Goal: Task Accomplishment & Management: Use online tool/utility

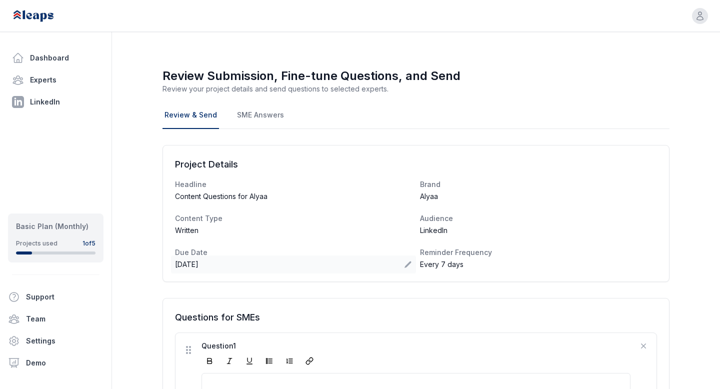
click at [338, 269] on div "[DATE]" at bounding box center [293, 265] width 245 height 18
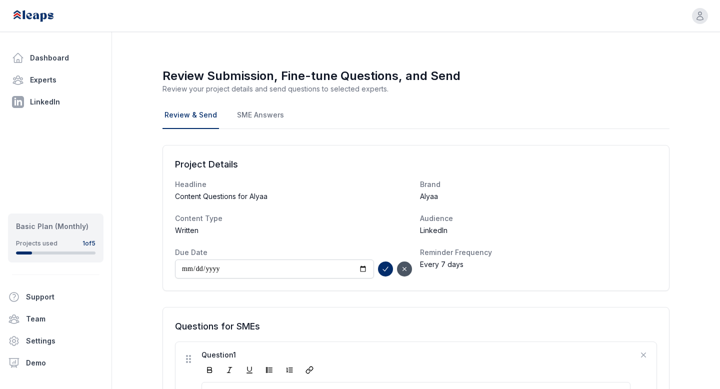
type input "**********"
click at [648, 266] on div "Every 7 days" at bounding box center [538, 265] width 245 height 18
select select "*"
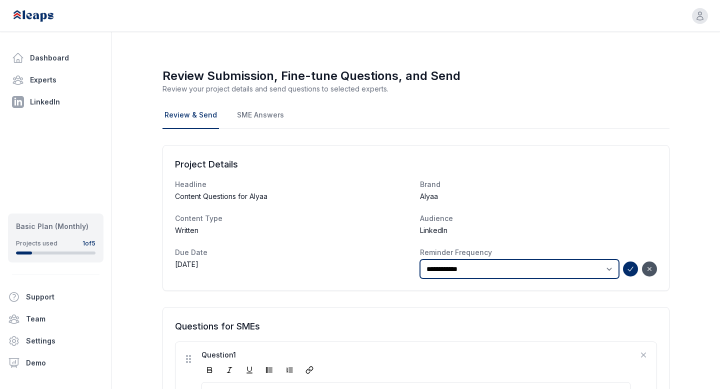
click at [605, 269] on select "***** * **** ***** * **** ***** * **** ***** ** ****" at bounding box center [519, 269] width 199 height 19
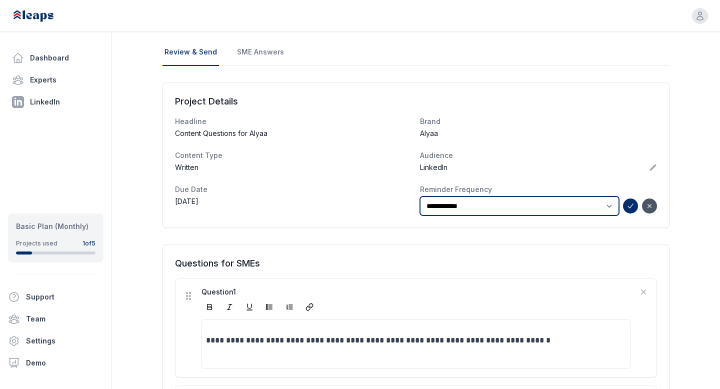
scroll to position [81, 0]
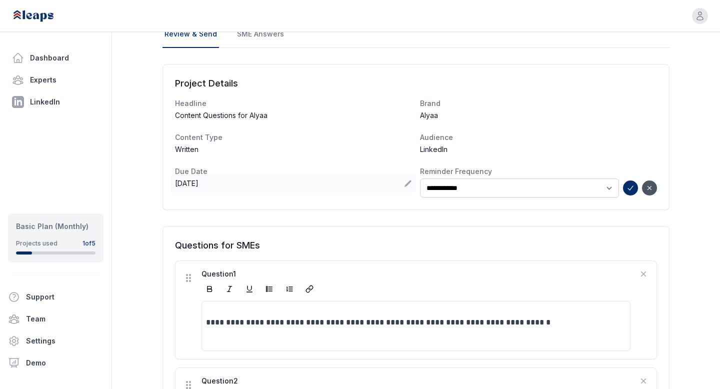
click at [350, 184] on div "[DATE]" at bounding box center [293, 184] width 245 height 18
type input "**********"
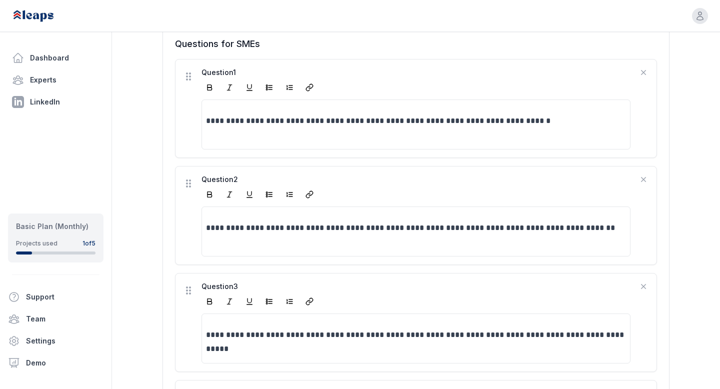
scroll to position [695, 0]
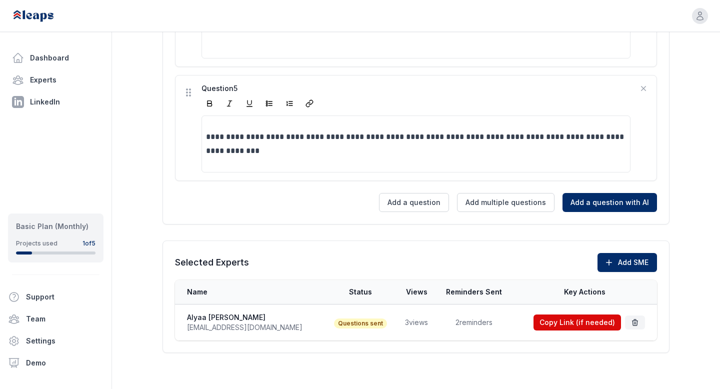
click at [582, 321] on button "Copy Link (if needed)" at bounding box center [578, 323] width 88 height 16
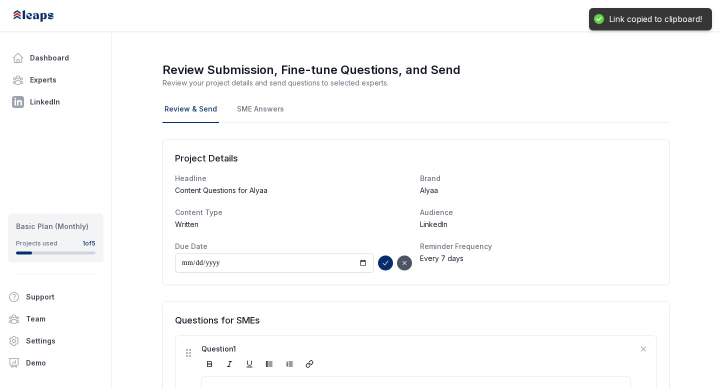
scroll to position [0, 0]
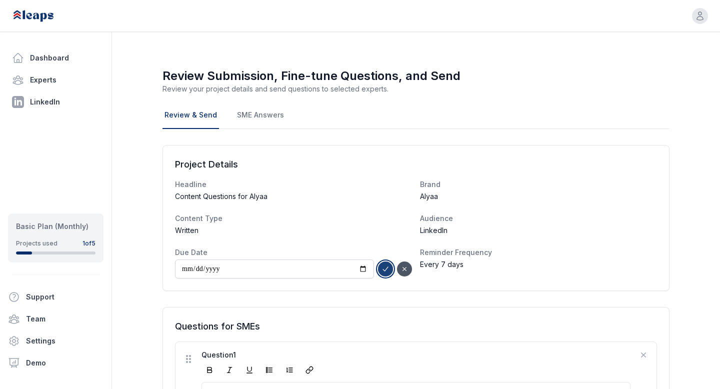
click at [388, 269] on icon "submit" at bounding box center [386, 269] width 8 height 8
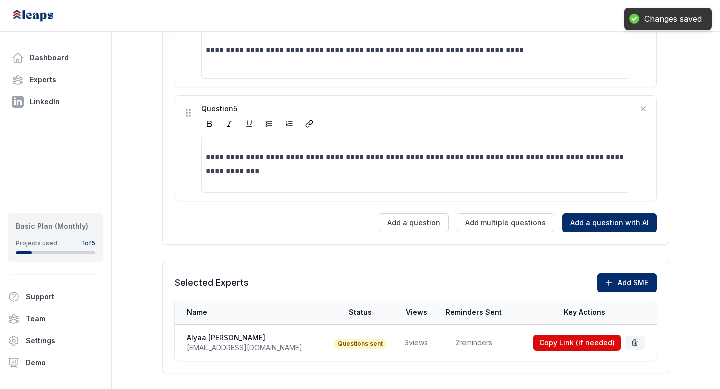
scroll to position [686, 0]
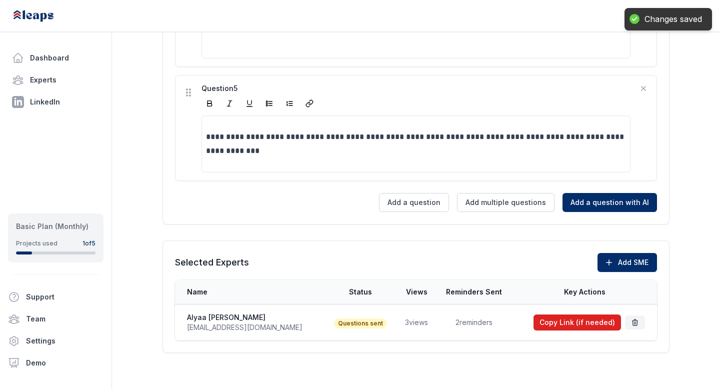
click at [594, 326] on button "Copy Link (if needed)" at bounding box center [578, 323] width 88 height 16
click at [581, 320] on button "Copy Link (if needed)" at bounding box center [578, 323] width 88 height 16
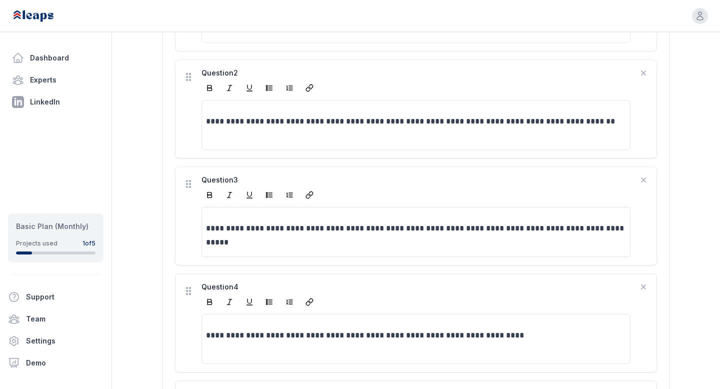
scroll to position [0, 0]
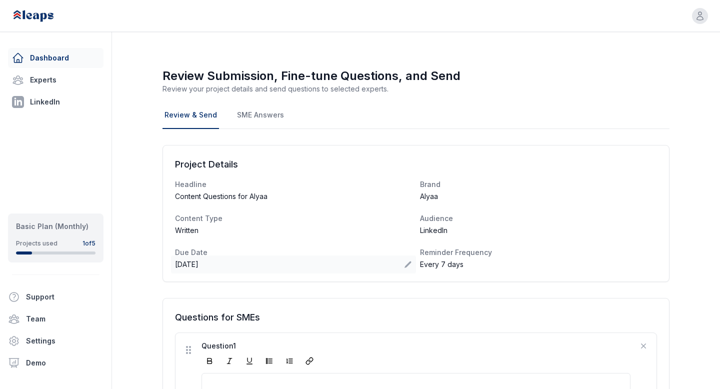
click at [70, 55] on link "Dashboard" at bounding box center [56, 58] width 96 height 20
